Goal: Task Accomplishment & Management: Use online tool/utility

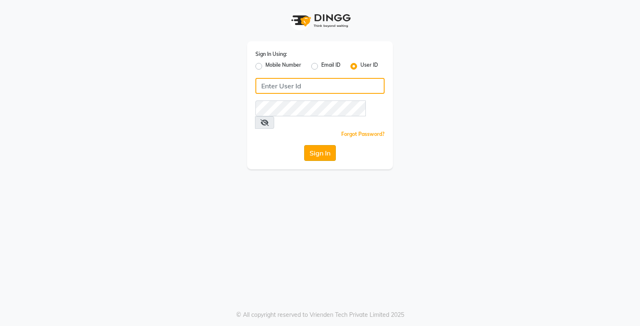
type input "e3750-21"
click at [326, 145] on button "Sign In" at bounding box center [320, 153] width 32 height 16
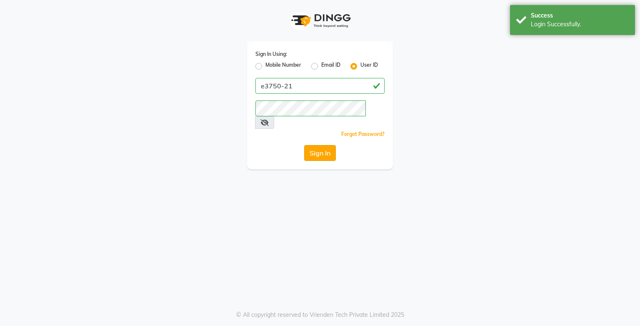
select select "service"
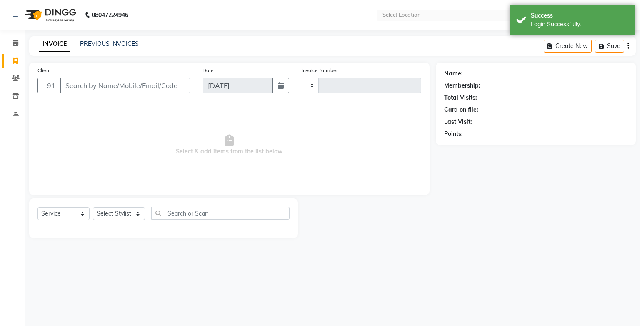
type input "1467"
select select "en"
select select "8452"
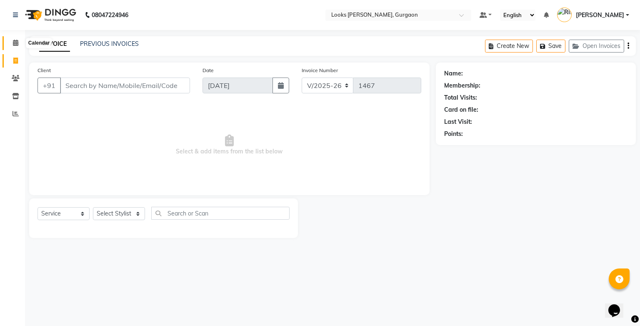
click at [17, 41] on icon at bounding box center [15, 43] width 5 height 6
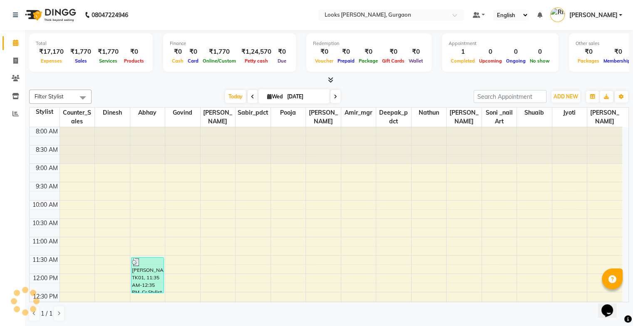
scroll to position [182, 0]
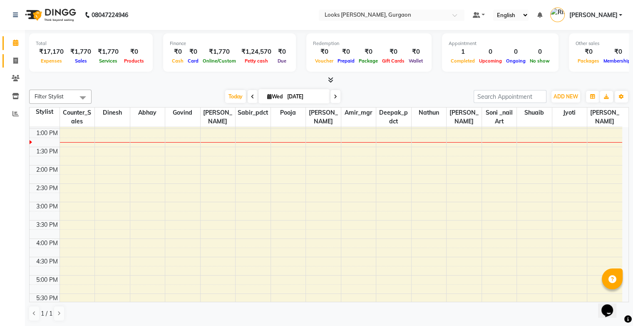
click at [16, 57] on icon at bounding box center [15, 60] width 5 height 6
select select "service"
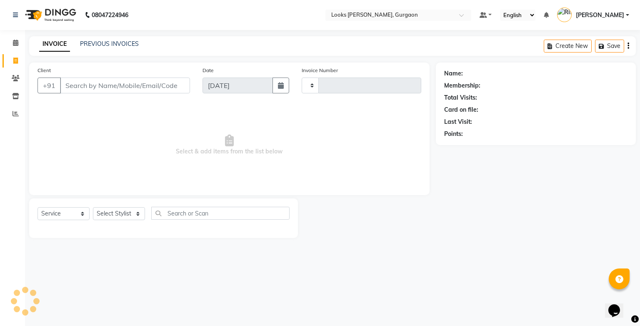
type input "1467"
select select "8452"
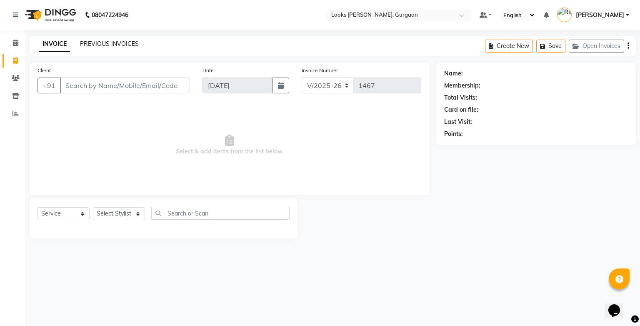
click at [95, 42] on link "PREVIOUS INVOICES" at bounding box center [109, 43] width 59 height 7
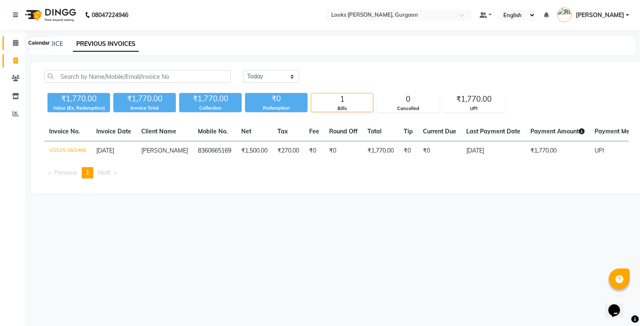
click at [17, 45] on icon at bounding box center [15, 43] width 5 height 6
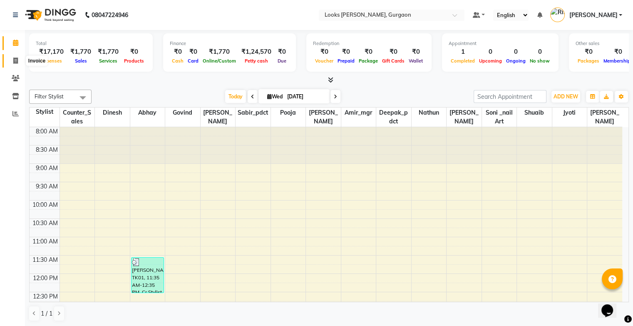
click at [17, 64] on span at bounding box center [15, 61] width 15 height 10
select select "service"
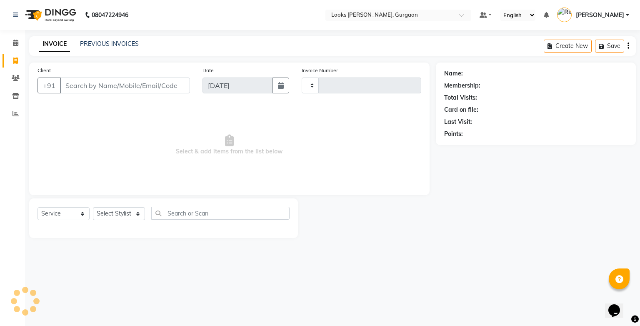
type input "1467"
select select "8452"
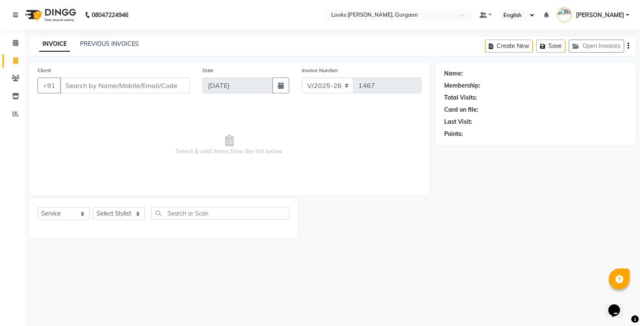
click at [93, 47] on div "PREVIOUS INVOICES" at bounding box center [109, 44] width 59 height 9
click at [14, 42] on icon at bounding box center [15, 43] width 5 height 6
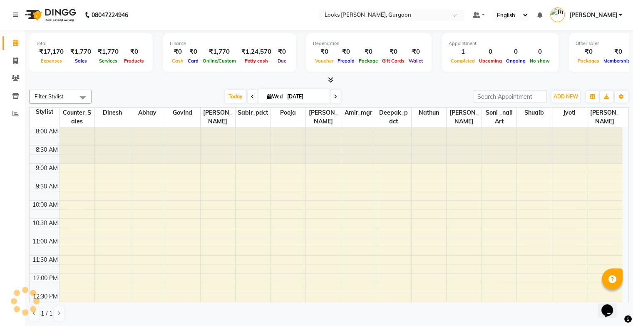
scroll to position [182, 0]
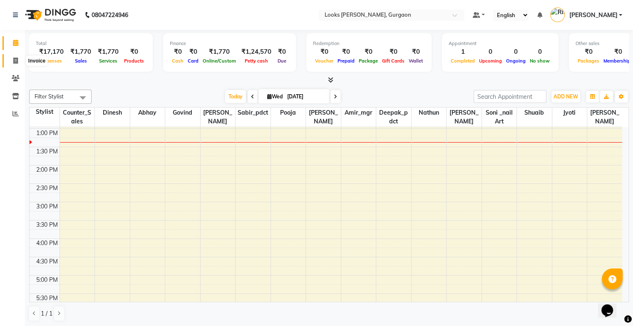
click at [19, 62] on span at bounding box center [15, 61] width 15 height 10
select select "8452"
select select "service"
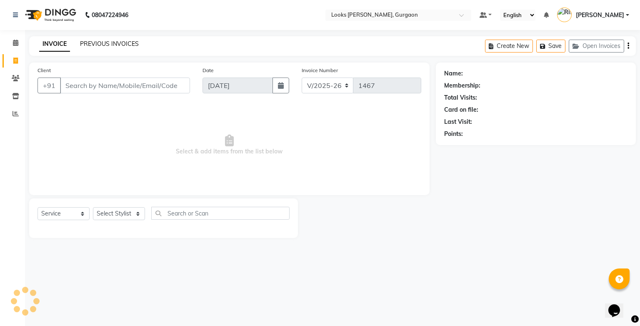
click at [93, 47] on link "PREVIOUS INVOICES" at bounding box center [109, 43] width 59 height 7
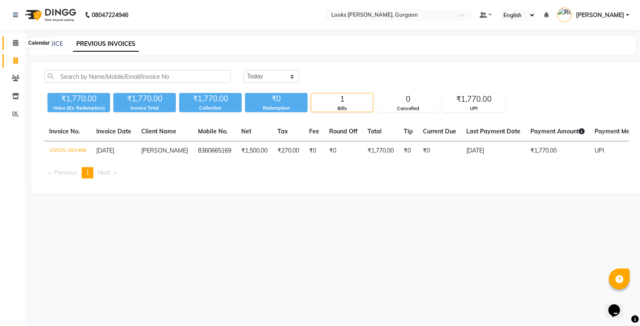
click at [15, 46] on span at bounding box center [15, 43] width 15 height 10
